Goal: Transaction & Acquisition: Purchase product/service

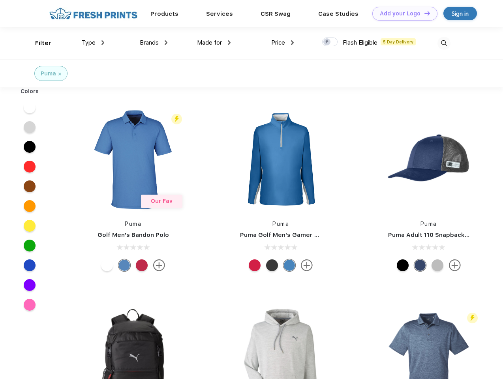
click at [402, 13] on link "Add your Logo Design Tool" at bounding box center [404, 14] width 65 height 14
click at [0, 0] on div "Design Tool" at bounding box center [0, 0] width 0 height 0
click at [423, 13] on link "Add your Logo Design Tool" at bounding box center [404, 14] width 65 height 14
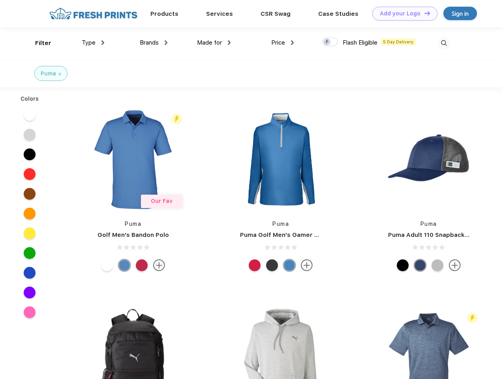
click at [38, 43] on div "Filter" at bounding box center [43, 43] width 16 height 9
click at [93, 43] on span "Type" at bounding box center [89, 42] width 14 height 7
click at [154, 43] on span "Brands" at bounding box center [149, 42] width 19 height 7
click at [214, 43] on span "Made for" at bounding box center [209, 42] width 25 height 7
click at [283, 43] on span "Price" at bounding box center [278, 42] width 14 height 7
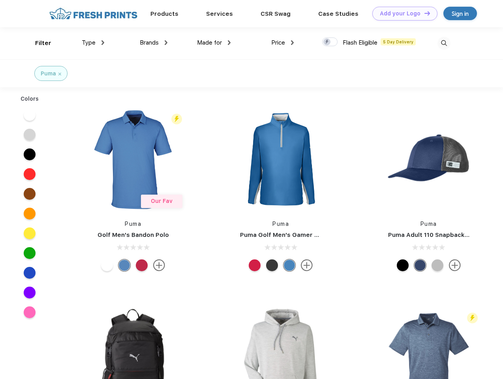
click at [330, 42] on div at bounding box center [329, 41] width 15 height 9
click at [327, 42] on input "checkbox" at bounding box center [324, 39] width 5 height 5
click at [444, 43] on img at bounding box center [443, 43] width 13 height 13
